Goal: Complete application form

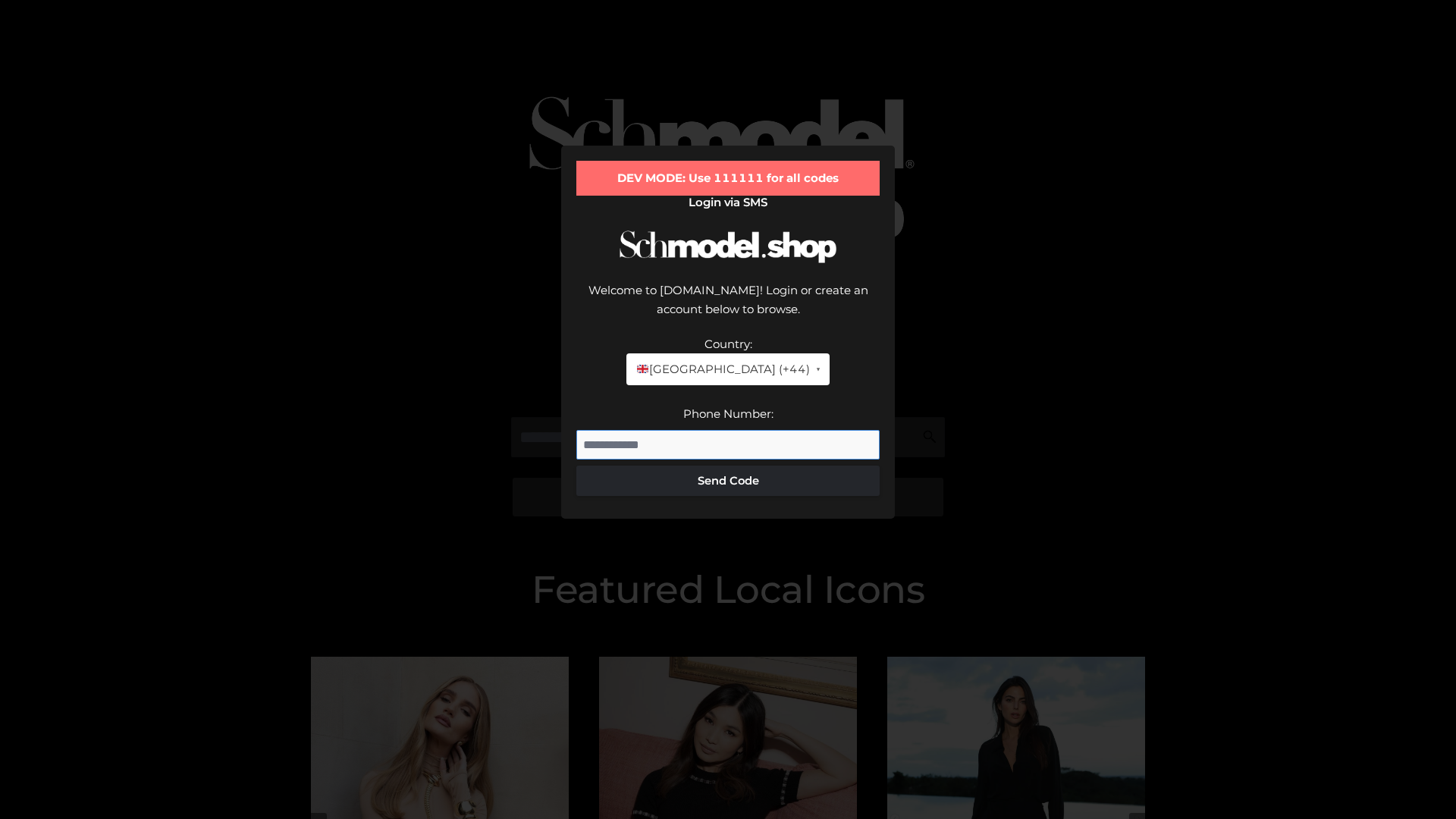
click at [728, 430] on input "Phone Number:" at bounding box center [728, 445] width 303 height 31
type input "**********"
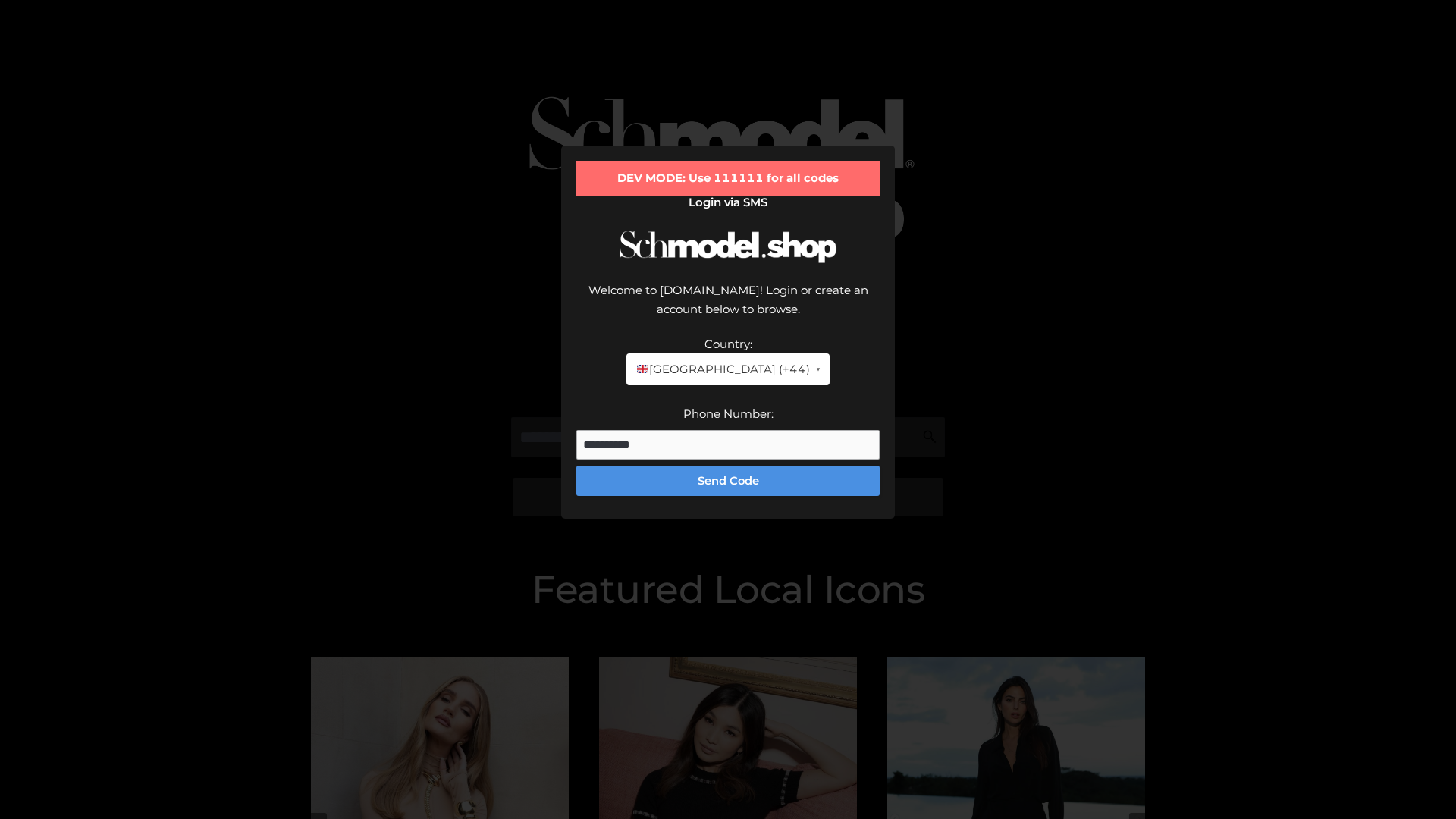
click at [728, 466] on button "Send Code" at bounding box center [728, 481] width 303 height 31
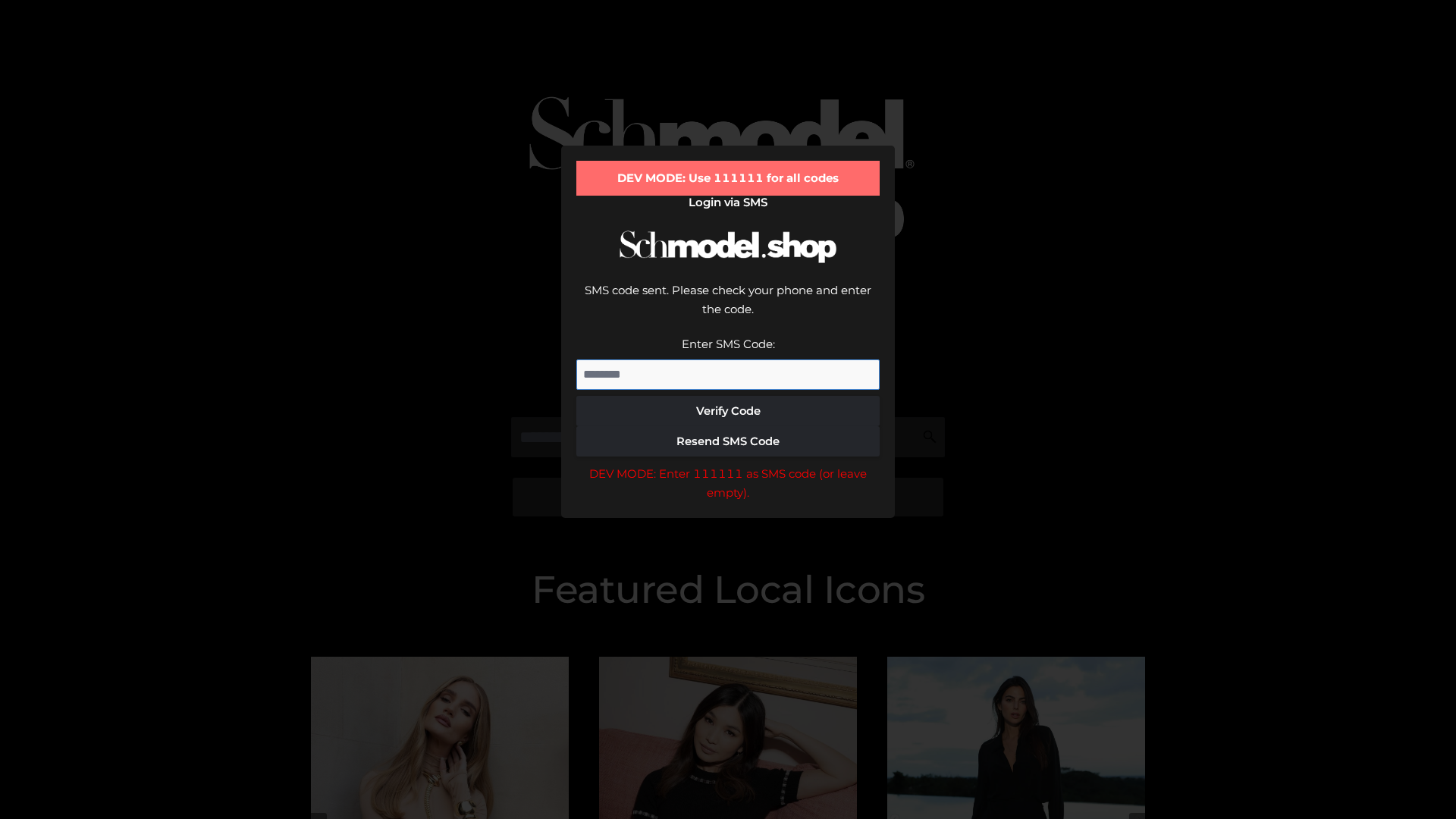
click at [728, 360] on input "Enter SMS Code:" at bounding box center [728, 375] width 303 height 31
type input "******"
click at [728, 396] on button "Verify Code" at bounding box center [728, 411] width 303 height 31
click at [728, 464] on div "DEV MODE: Enter 111111 as SMS code (or leave empty)." at bounding box center [728, 483] width 303 height 39
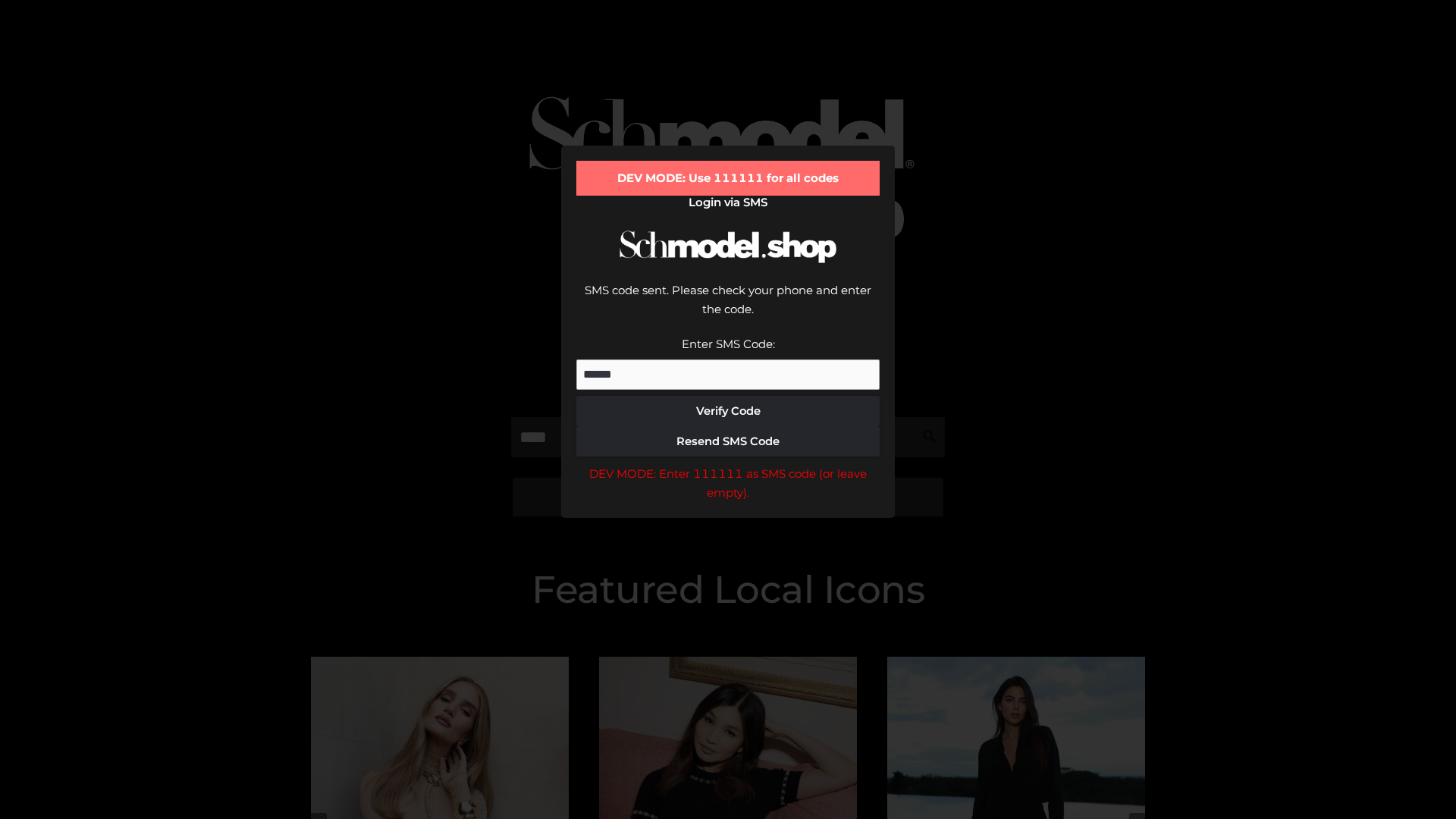
click at [728, 464] on div "DEV MODE: Enter 111111 as SMS code (or leave empty)." at bounding box center [728, 483] width 303 height 39
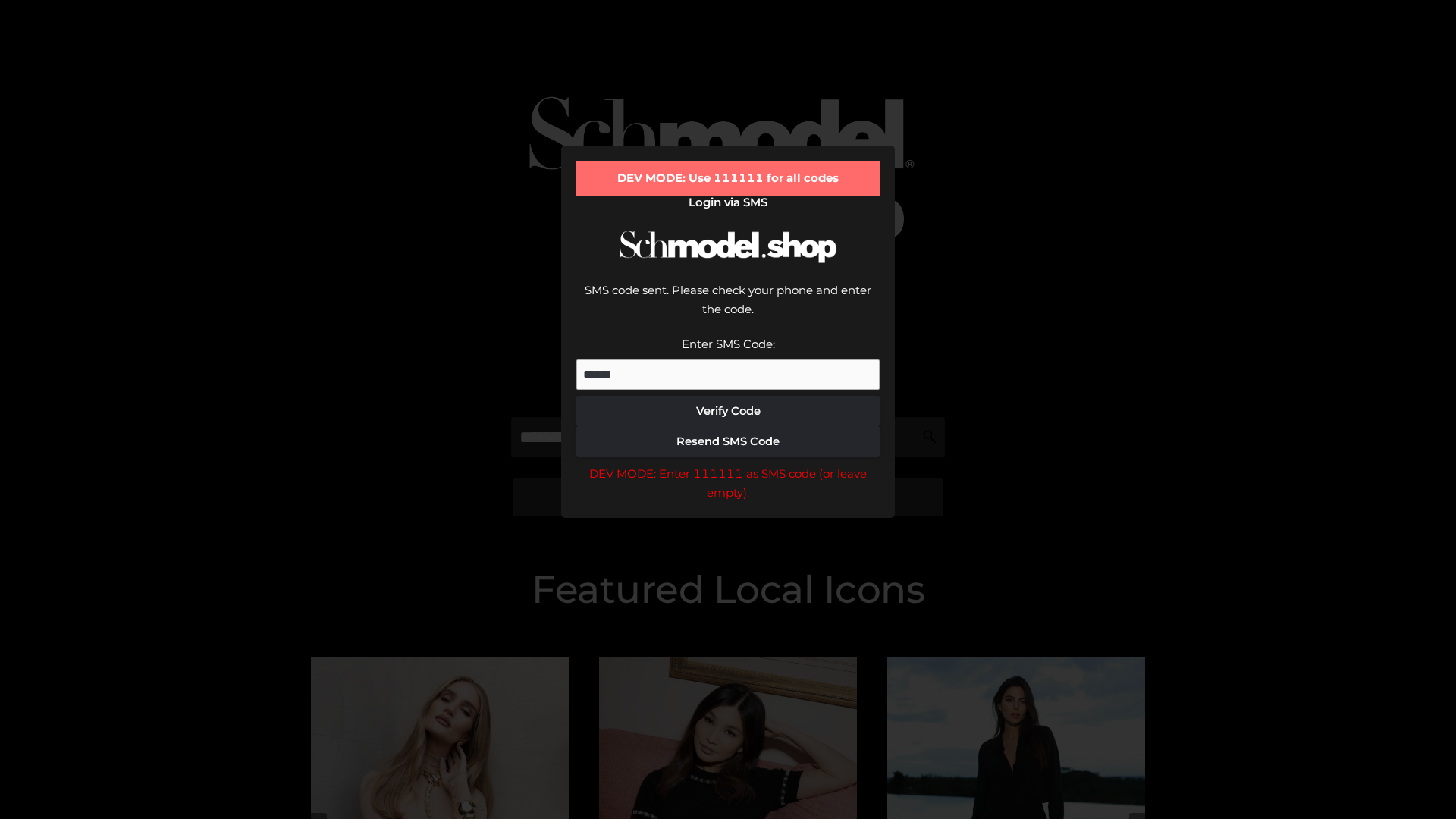
click at [728, 464] on div "DEV MODE: Enter 111111 as SMS code (or leave empty)." at bounding box center [728, 483] width 303 height 39
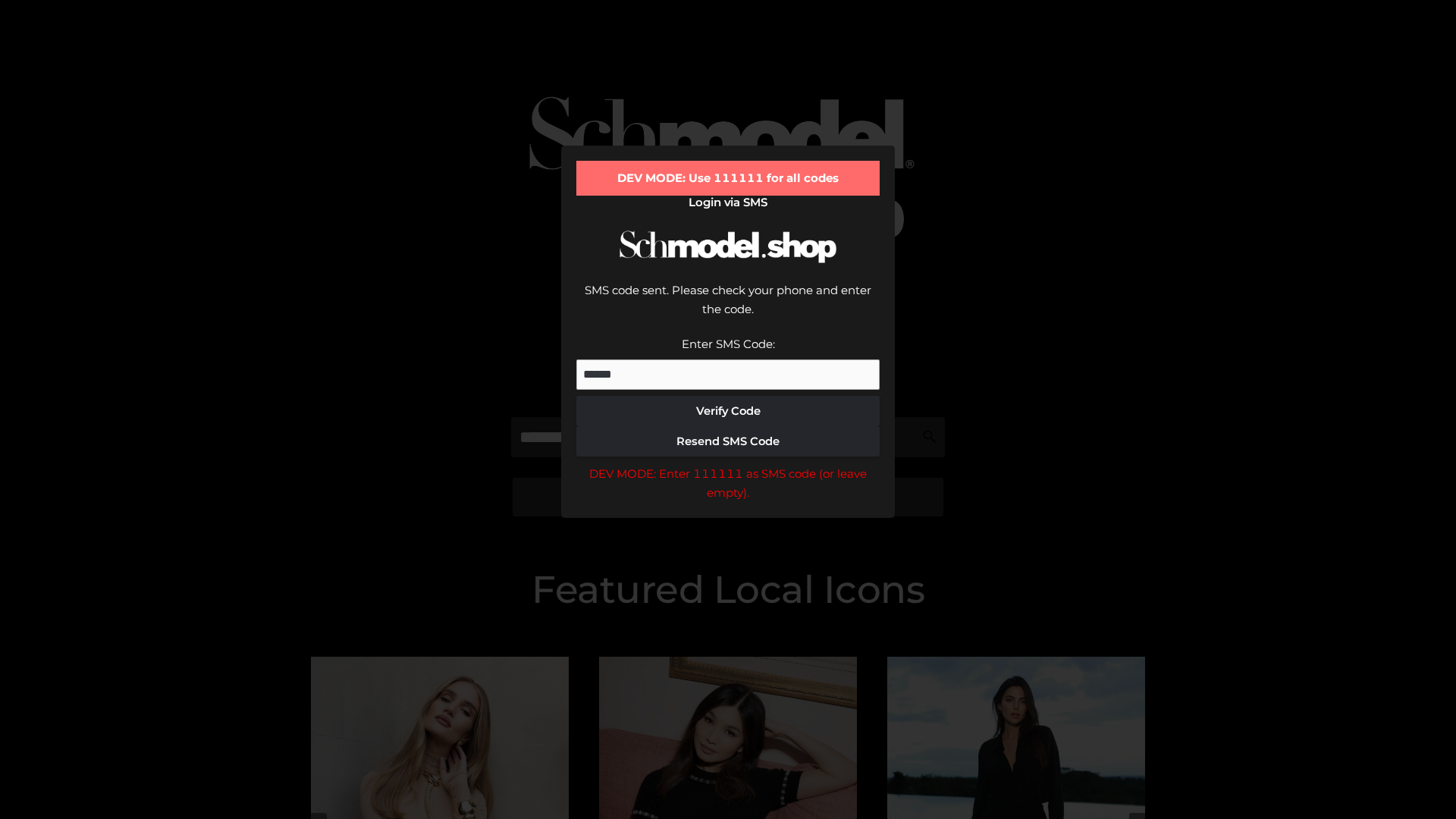
click at [728, 464] on div "DEV MODE: Enter 111111 as SMS code (or leave empty)." at bounding box center [728, 483] width 303 height 39
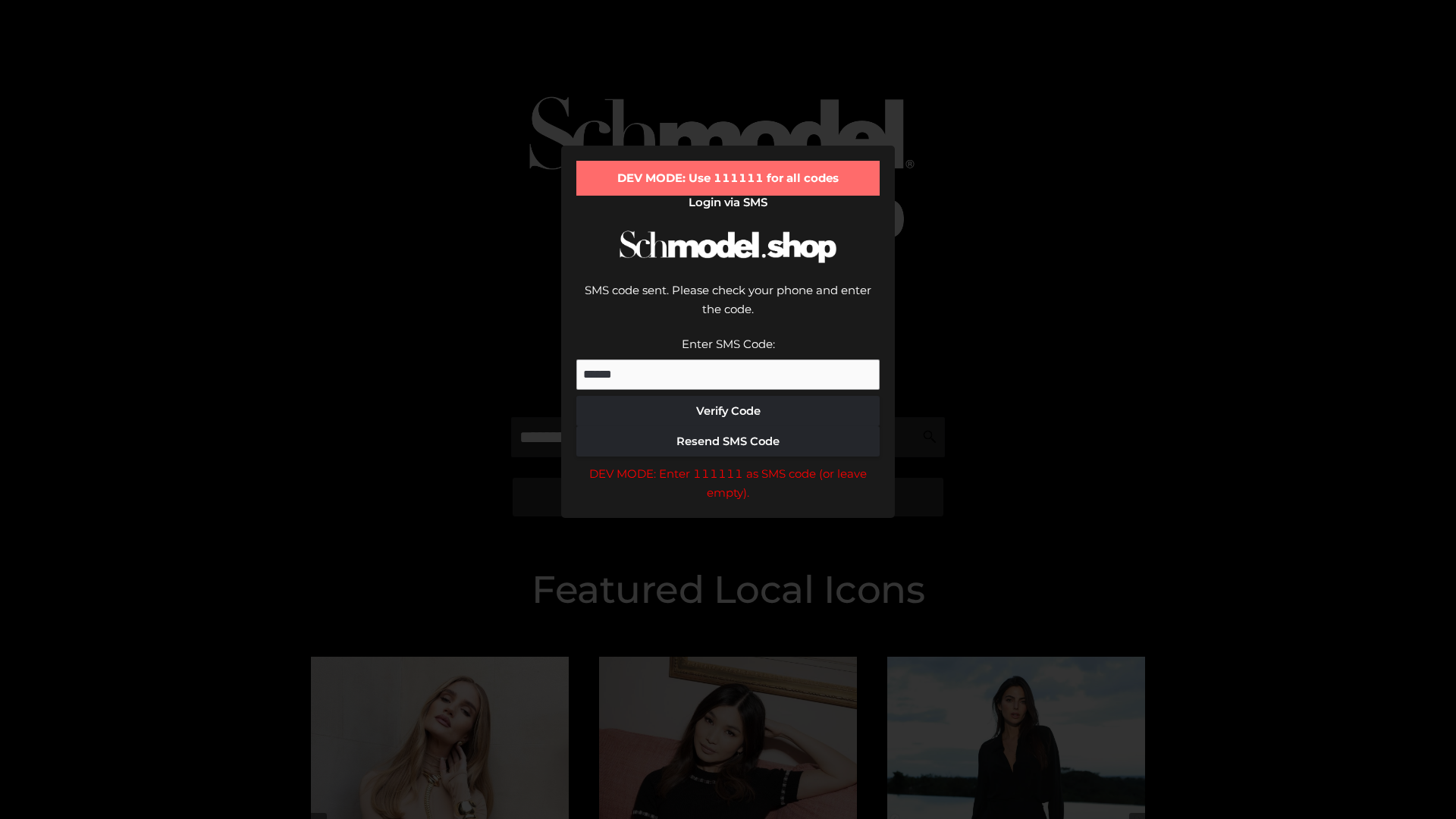
click at [728, 464] on div "DEV MODE: Enter 111111 as SMS code (or leave empty)." at bounding box center [728, 483] width 303 height 39
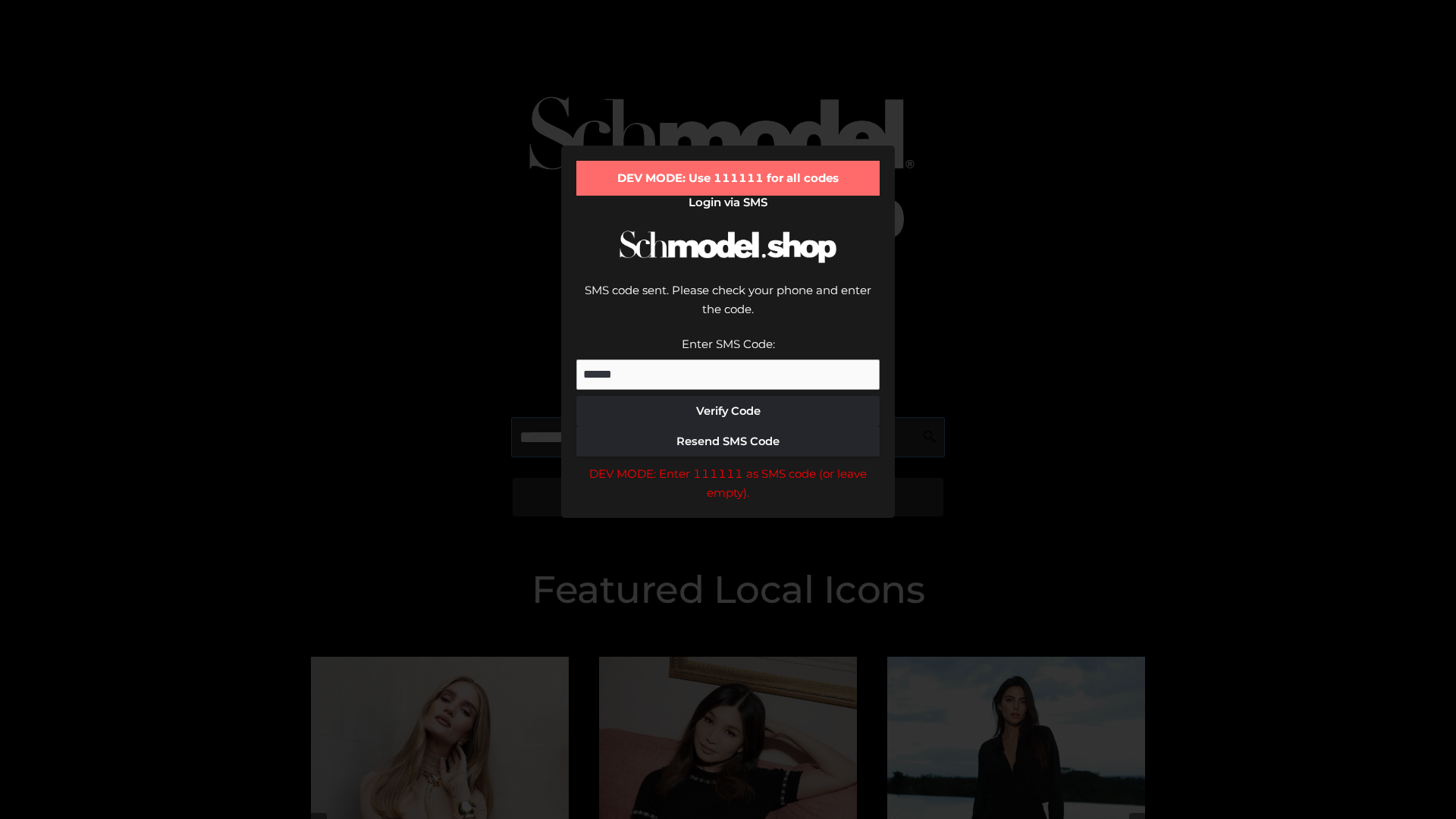
scroll to position [0, 1]
click at [728, 464] on div "DEV MODE: Enter 111111 as SMS code (or leave empty)." at bounding box center [728, 483] width 303 height 39
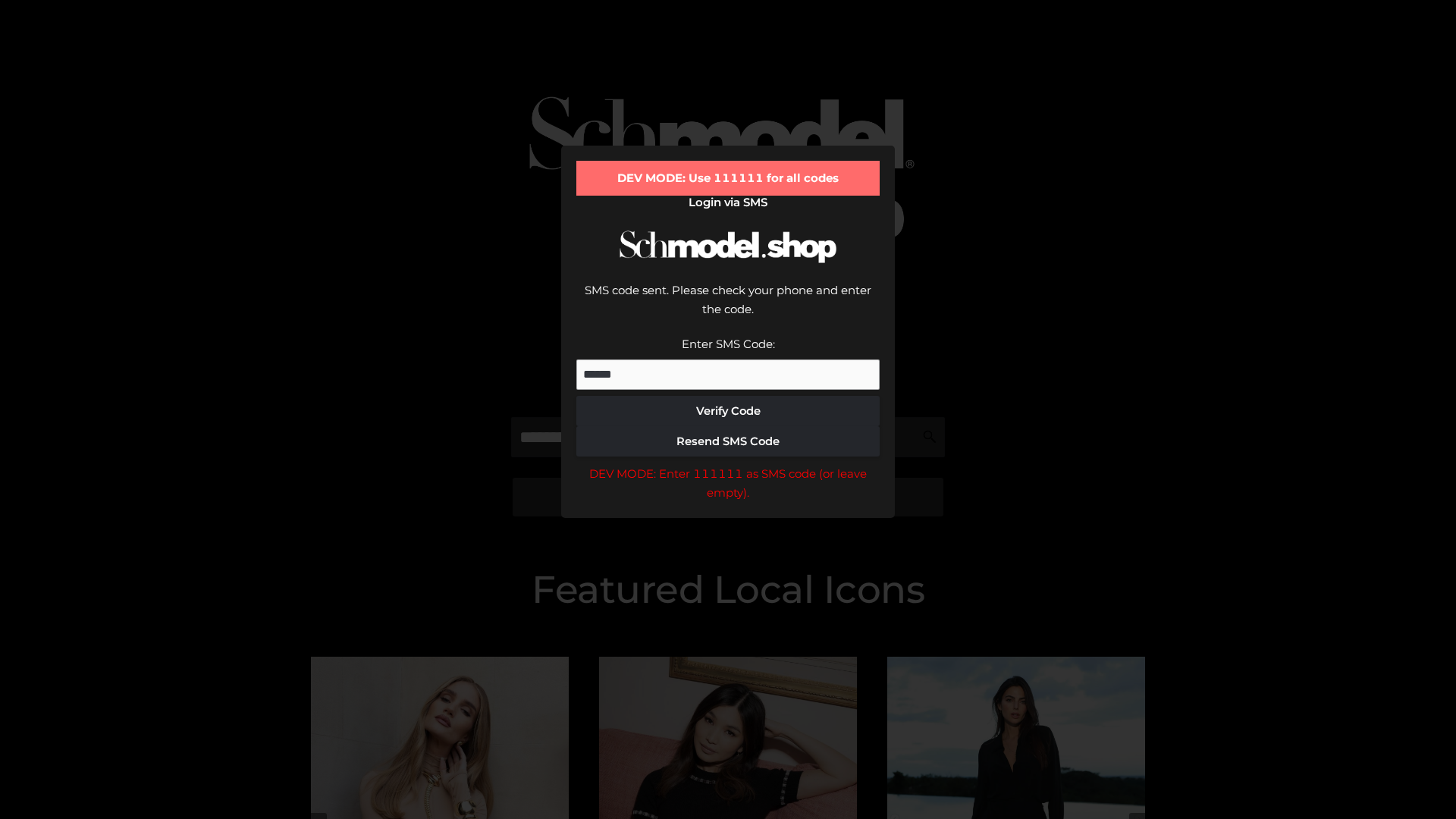
click at [728, 464] on div "DEV MODE: Enter 111111 as SMS code (or leave empty)." at bounding box center [728, 483] width 303 height 39
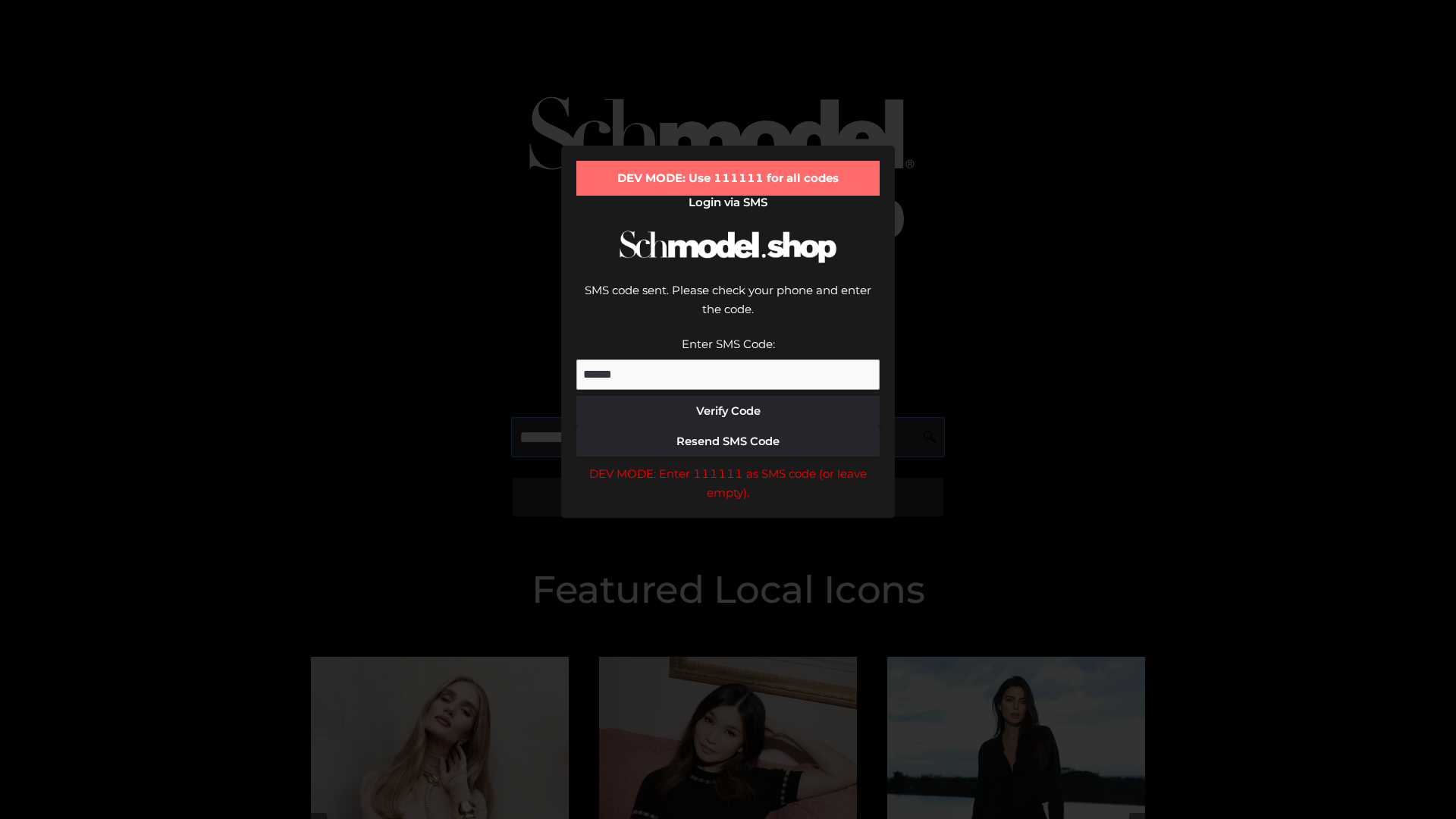
scroll to position [0, 93]
click at [728, 464] on div "DEV MODE: Enter 111111 as SMS code (or leave empty)." at bounding box center [728, 483] width 303 height 39
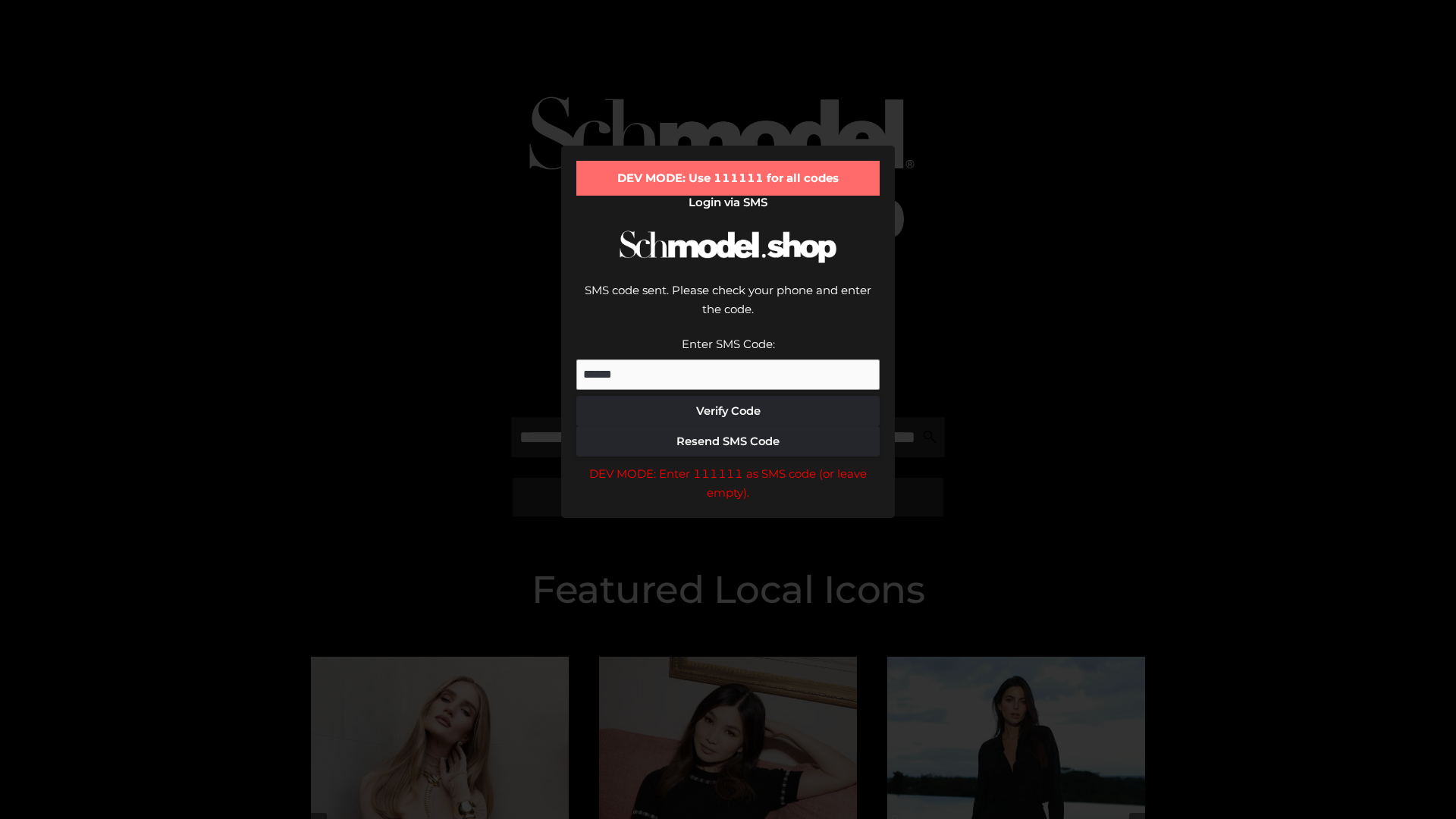
click at [728, 464] on div "DEV MODE: Enter 111111 as SMS code (or leave empty)." at bounding box center [728, 483] width 303 height 39
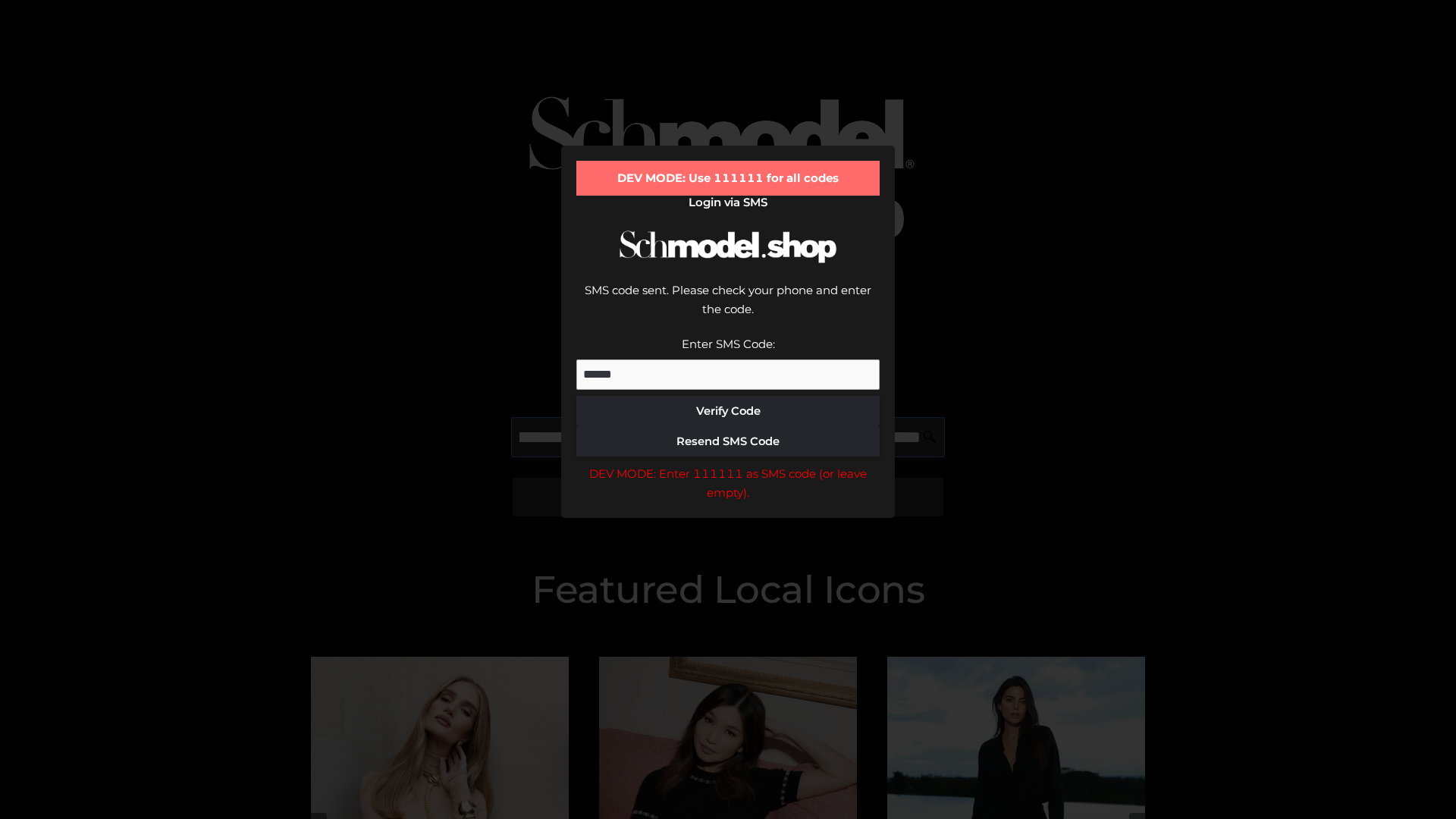
scroll to position [0, 188]
click at [728, 464] on div "DEV MODE: Enter 111111 as SMS code (or leave empty)." at bounding box center [728, 483] width 303 height 39
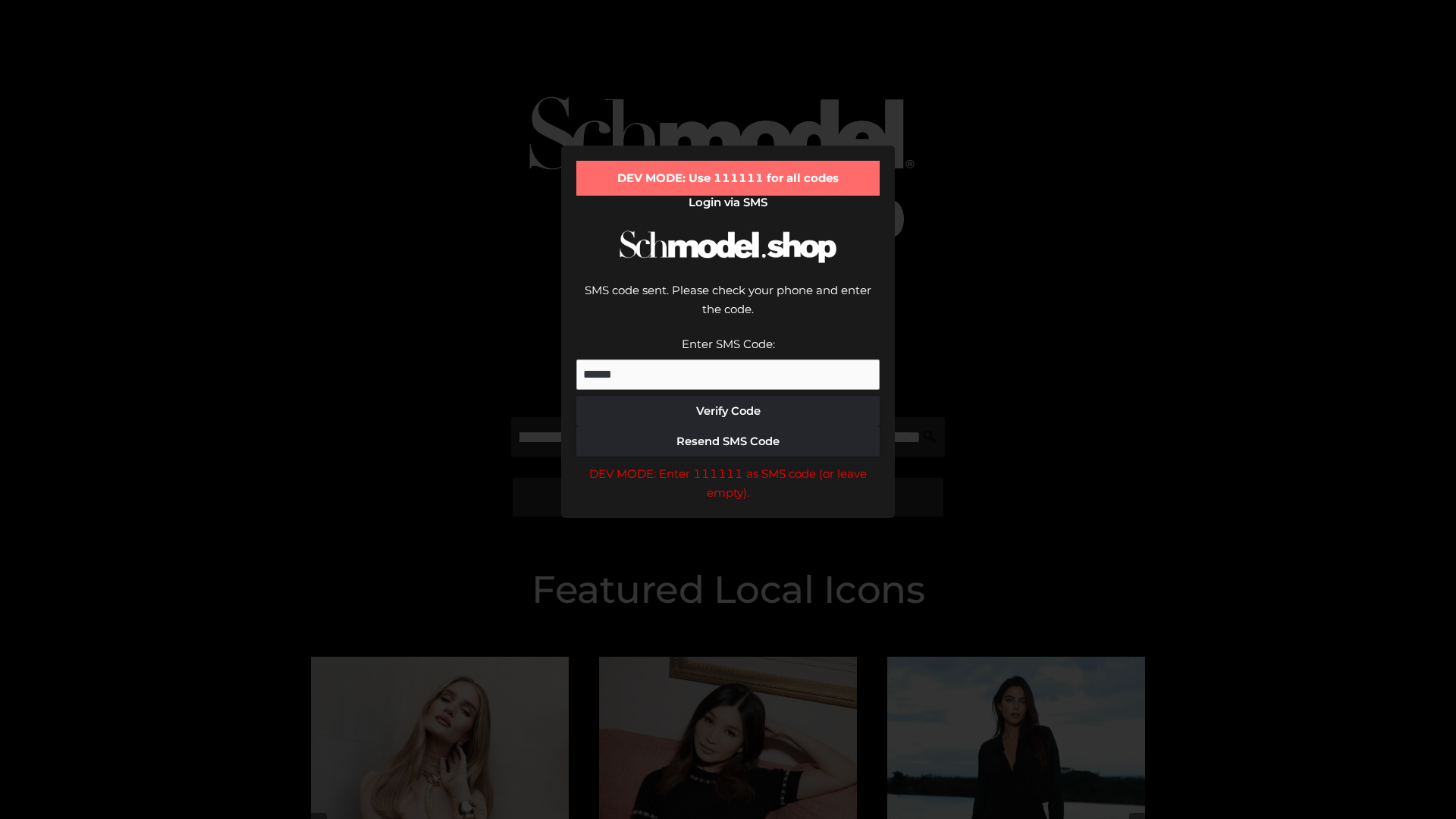
click at [728, 464] on div "DEV MODE: Enter 111111 as SMS code (or leave empty)." at bounding box center [728, 483] width 303 height 39
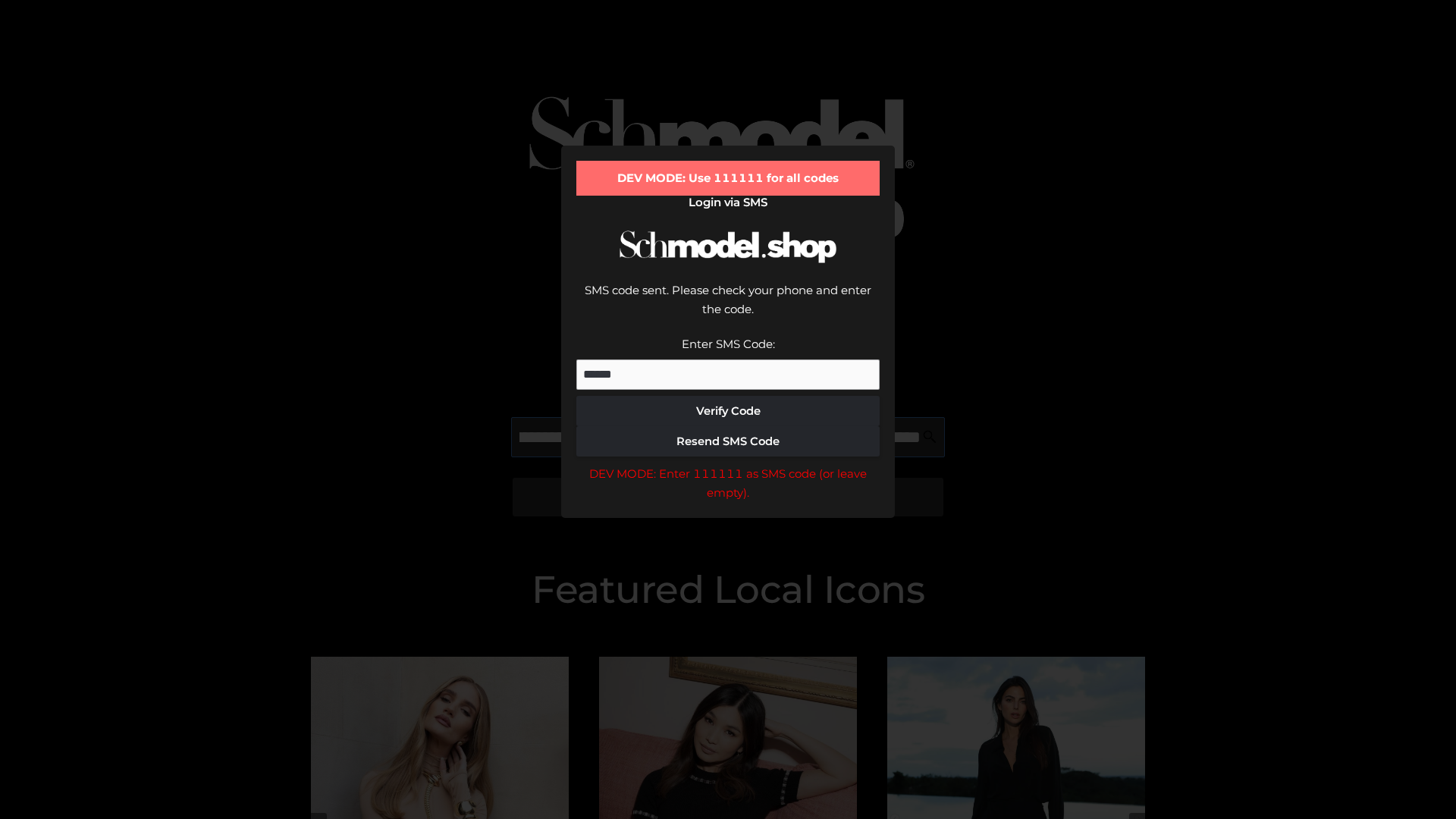
scroll to position [0, 275]
click at [728, 464] on div "DEV MODE: Enter 111111 as SMS code (or leave empty)." at bounding box center [728, 483] width 303 height 39
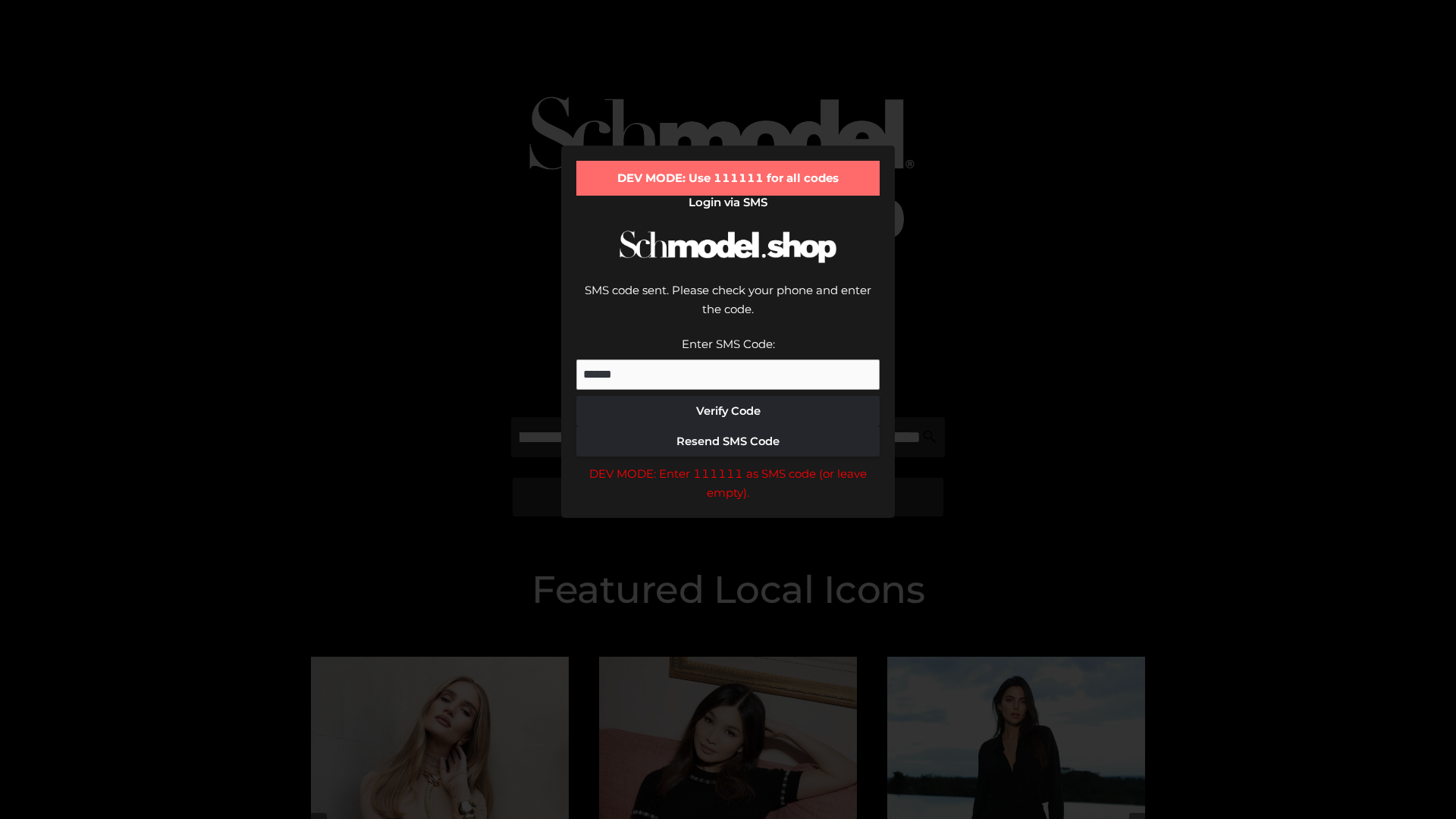
click at [728, 464] on div "DEV MODE: Enter 111111 as SMS code (or leave empty)." at bounding box center [728, 483] width 303 height 39
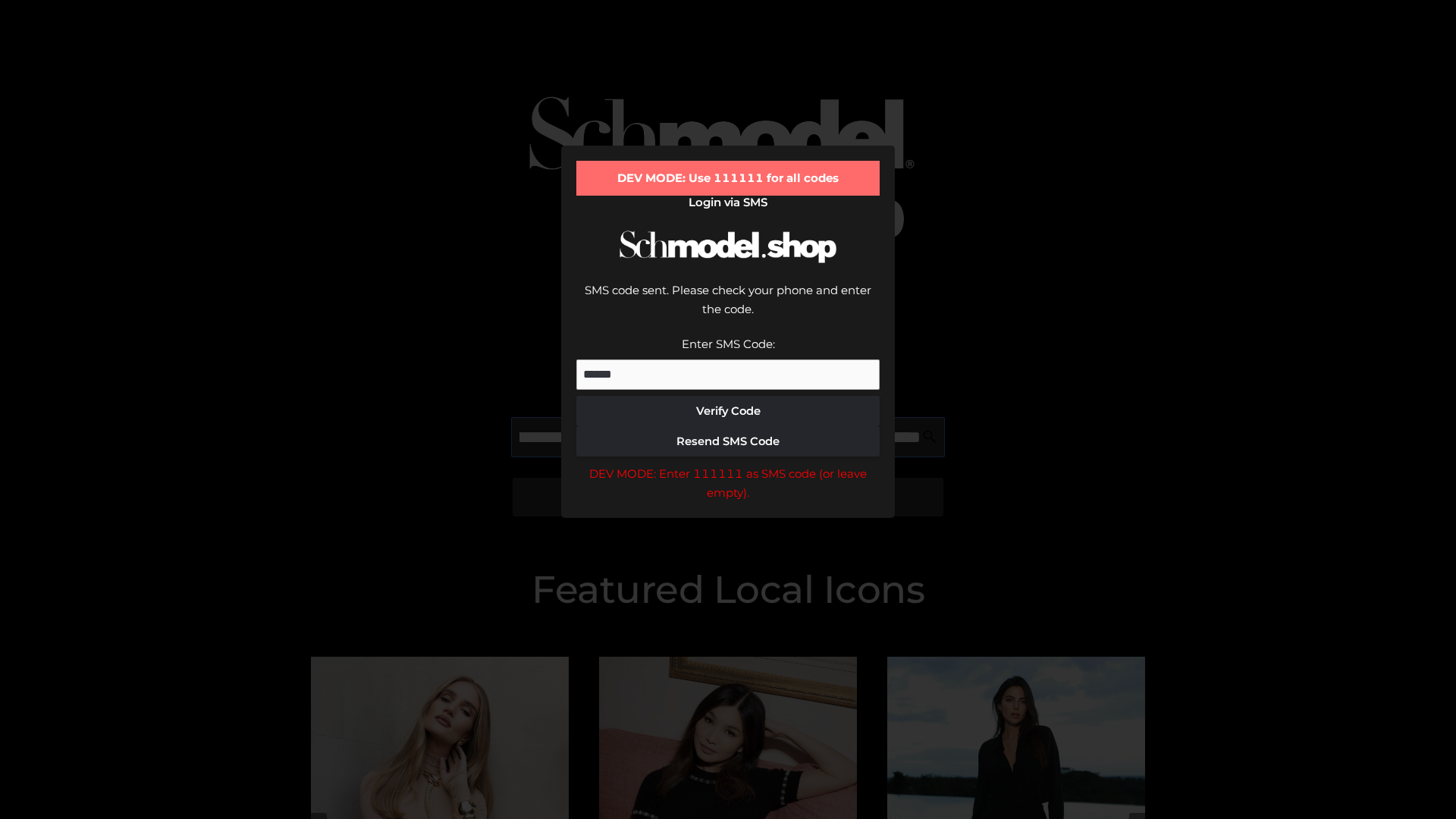
scroll to position [0, 367]
click at [728, 464] on div "DEV MODE: Enter 111111 as SMS code (or leave empty)." at bounding box center [728, 483] width 303 height 39
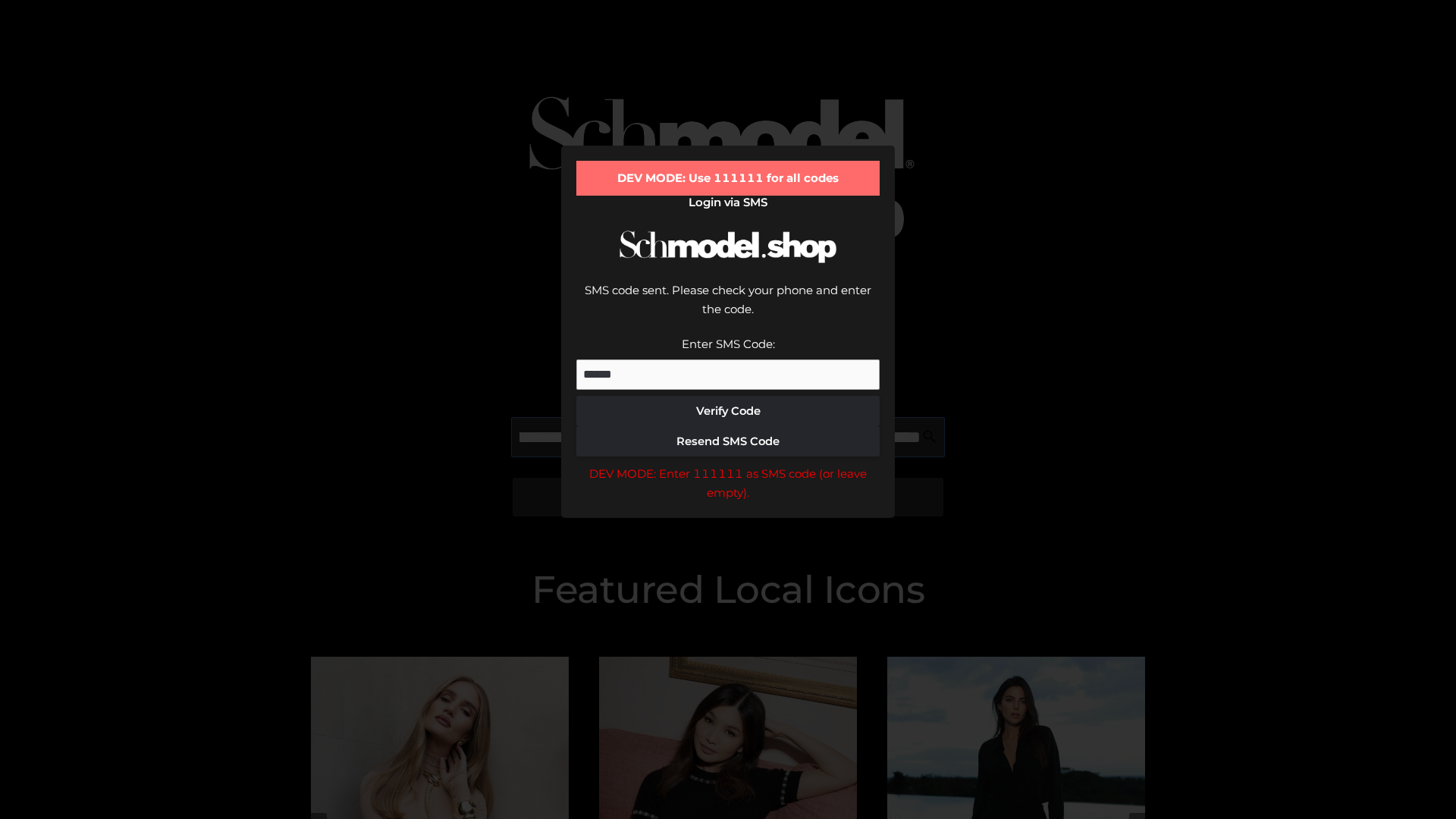
type input "**********"
